Goal: Check status: Check status

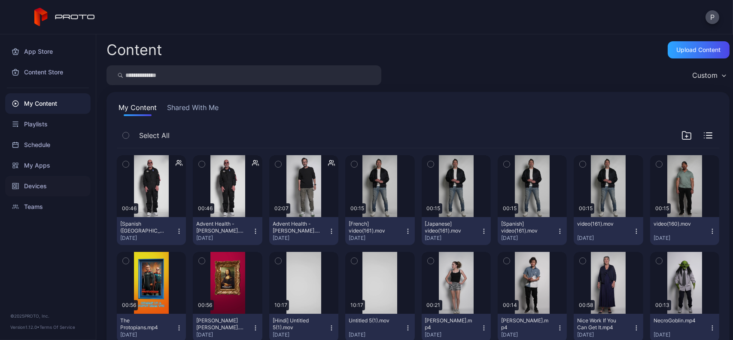
click at [73, 181] on div "Devices" at bounding box center [47, 186] width 85 height 21
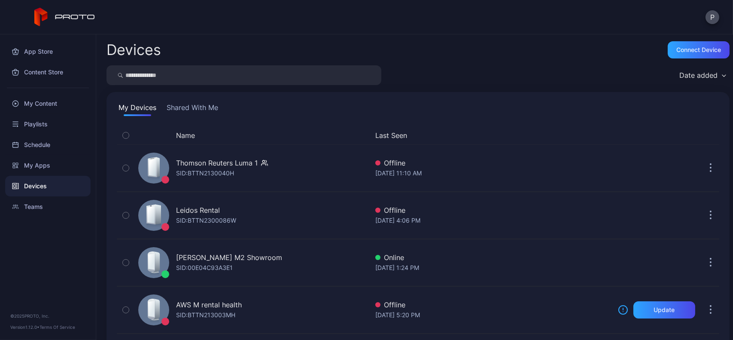
click at [388, 138] on button "Last Seen" at bounding box center [491, 135] width 232 height 10
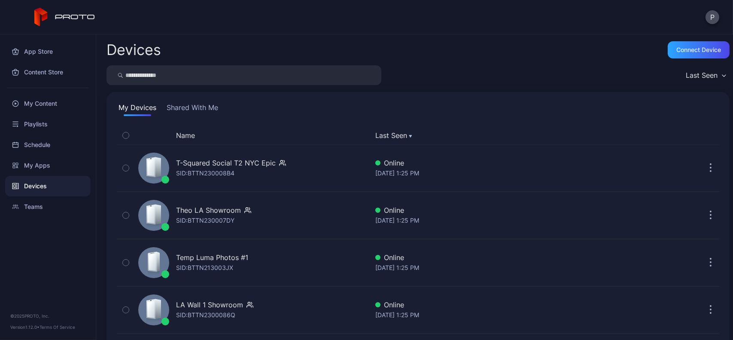
click at [203, 104] on button "Shared With Me" at bounding box center [192, 109] width 55 height 14
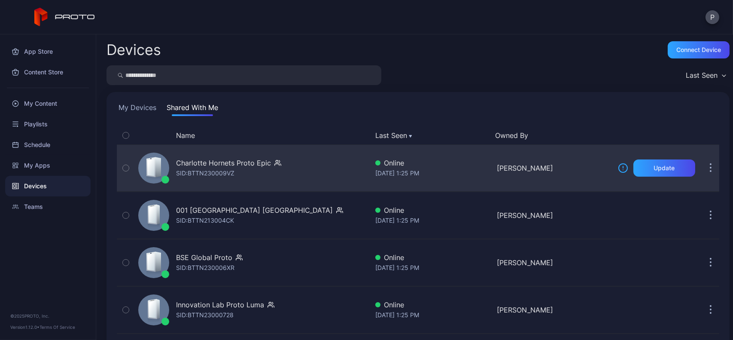
click at [330, 159] on div "Charlotte Hornets Proto Epic SID: BTTN230009VZ" at bounding box center [252, 167] width 234 height 43
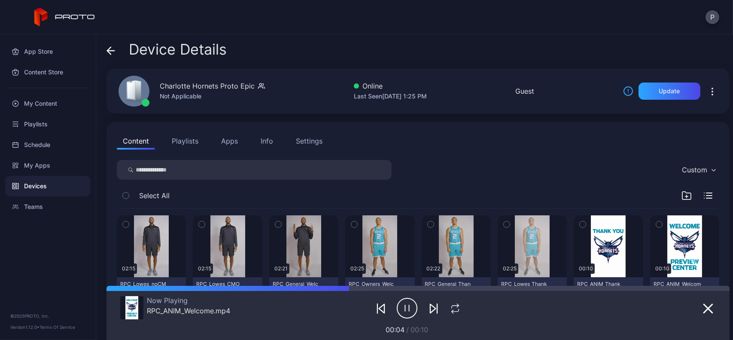
click at [110, 58] on div "Device Details" at bounding box center [167, 51] width 120 height 21
